Goal: Consume media (video, audio)

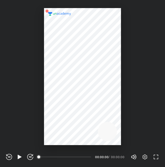
scroll to position [167, 165]
click at [17, 156] on icon "button" at bounding box center [20, 157] width 6 height 6
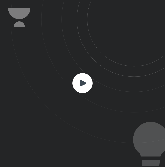
click at [71, 89] on icon at bounding box center [88, 71] width 154 height 143
drag, startPoint x: 65, startPoint y: 82, endPoint x: 72, endPoint y: 78, distance: 8.0
click at [66, 81] on icon at bounding box center [88, 71] width 154 height 143
click at [73, 78] on icon at bounding box center [82, 83] width 20 height 20
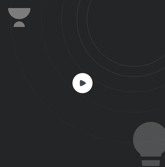
click at [83, 75] on rect at bounding box center [82, 83] width 20 height 20
click at [87, 75] on rect at bounding box center [82, 83] width 20 height 20
drag, startPoint x: 83, startPoint y: 75, endPoint x: 87, endPoint y: 75, distance: 3.8
click at [87, 75] on rect at bounding box center [82, 83] width 20 height 20
